Goal: Learn about a topic

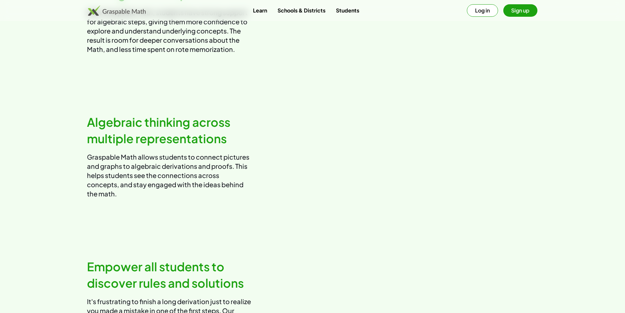
scroll to position [437, 0]
drag, startPoint x: 410, startPoint y: 205, endPoint x: 403, endPoint y: 200, distance: 8.7
click at [403, 200] on video at bounding box center [428, 156] width 220 height 110
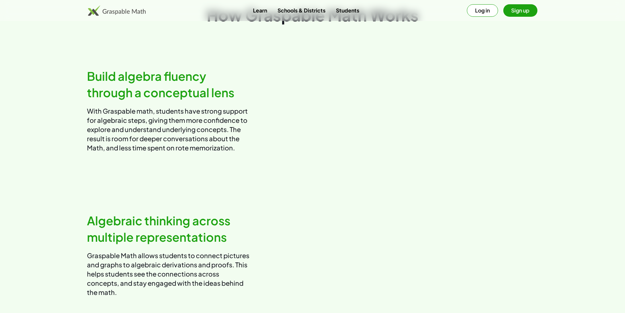
scroll to position [306, 0]
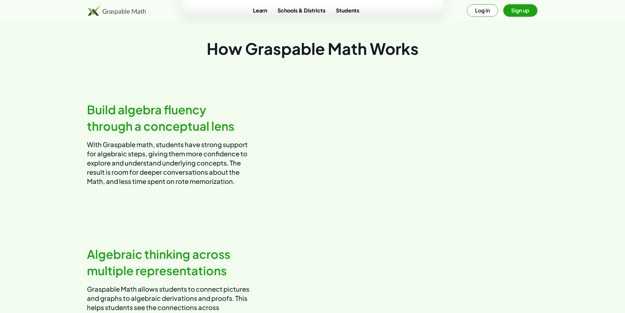
click at [389, 147] on video at bounding box center [428, 143] width 220 height 110
drag, startPoint x: 357, startPoint y: 155, endPoint x: 319, endPoint y: 181, distance: 46.0
click at [363, 184] on video at bounding box center [428, 143] width 220 height 110
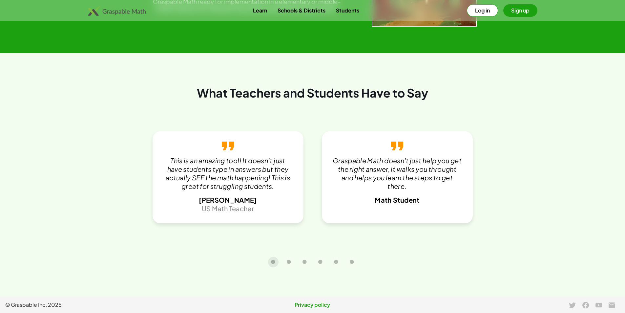
scroll to position [1397, 0]
click at [324, 262] on button "Carousel slide 4 of 6" at bounding box center [320, 262] width 10 height 10
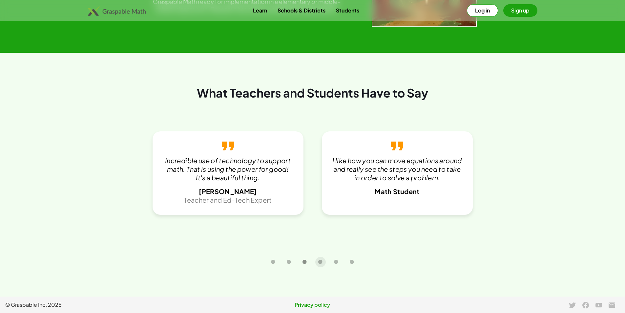
click at [306, 262] on icon "Carousel slide 3 of 6" at bounding box center [304, 261] width 5 height 5
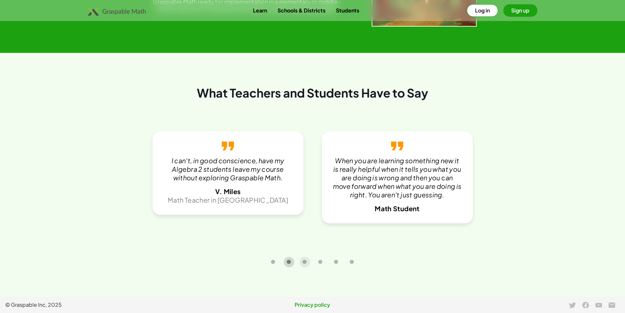
click at [291, 259] on button "Carousel slide 2 of 6" at bounding box center [289, 262] width 10 height 10
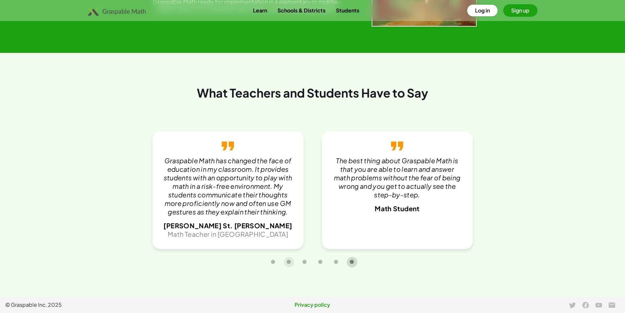
click at [349, 261] on button "Carousel slide 6 of 6" at bounding box center [352, 262] width 10 height 10
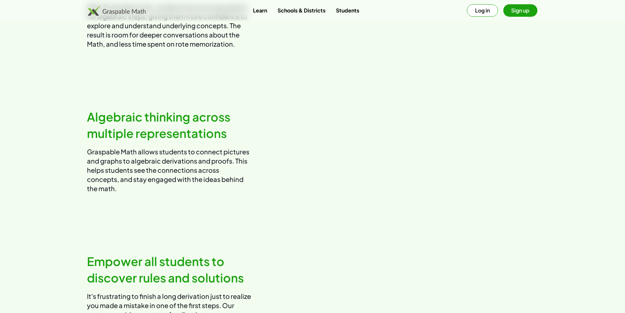
scroll to position [0, 0]
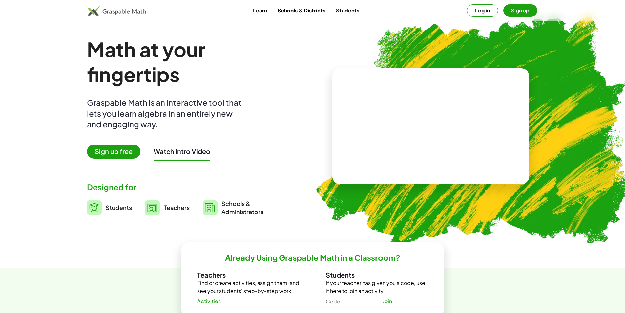
click at [255, 13] on link "Learn" at bounding box center [260, 10] width 25 height 12
click at [264, 11] on link "Learn" at bounding box center [260, 10] width 25 height 12
